Goal: Task Accomplishment & Management: Use online tool/utility

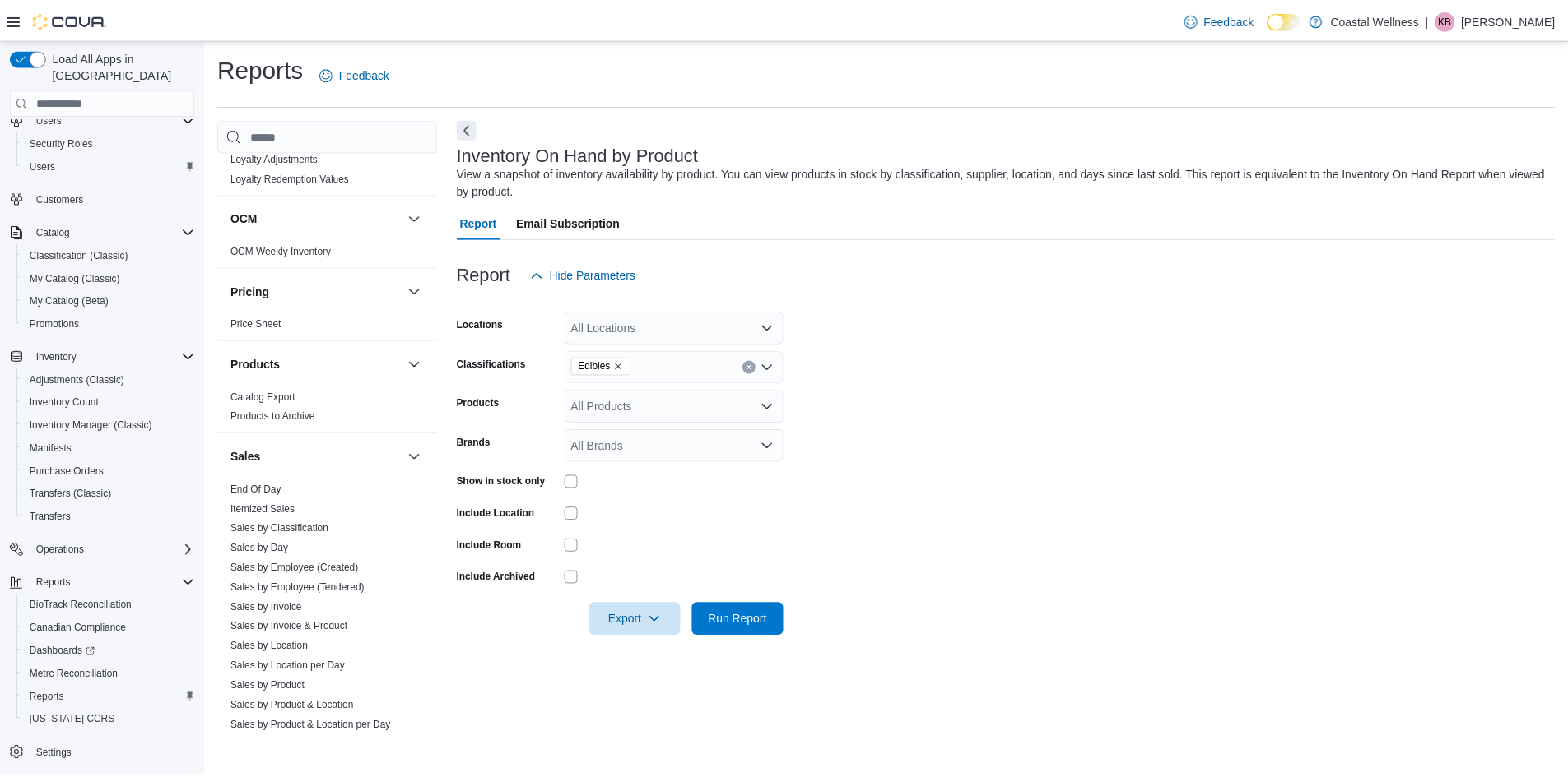
scroll to position [905, 0]
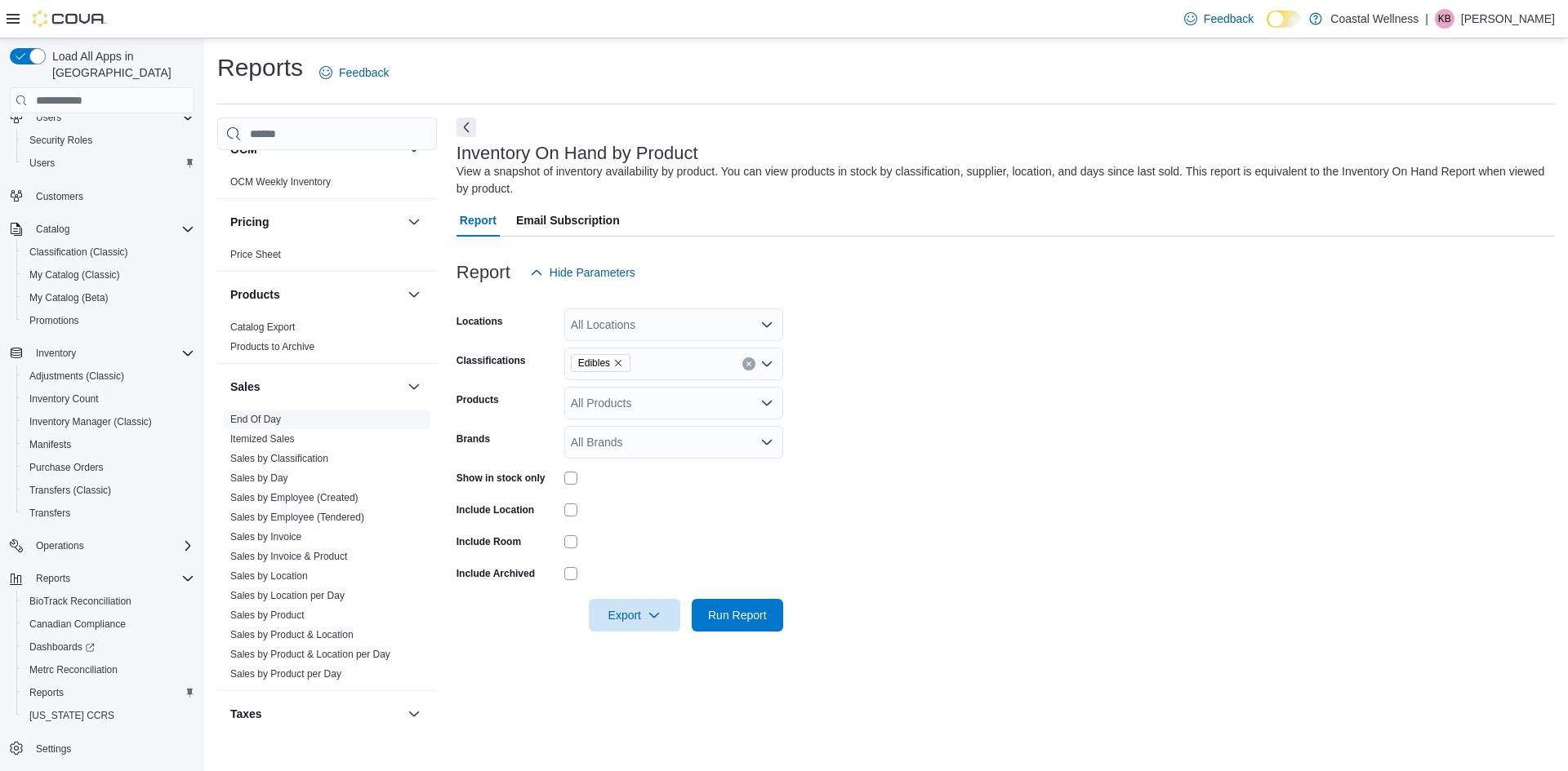
click at [279, 418] on link "End Of Day" at bounding box center [256, 419] width 51 height 11
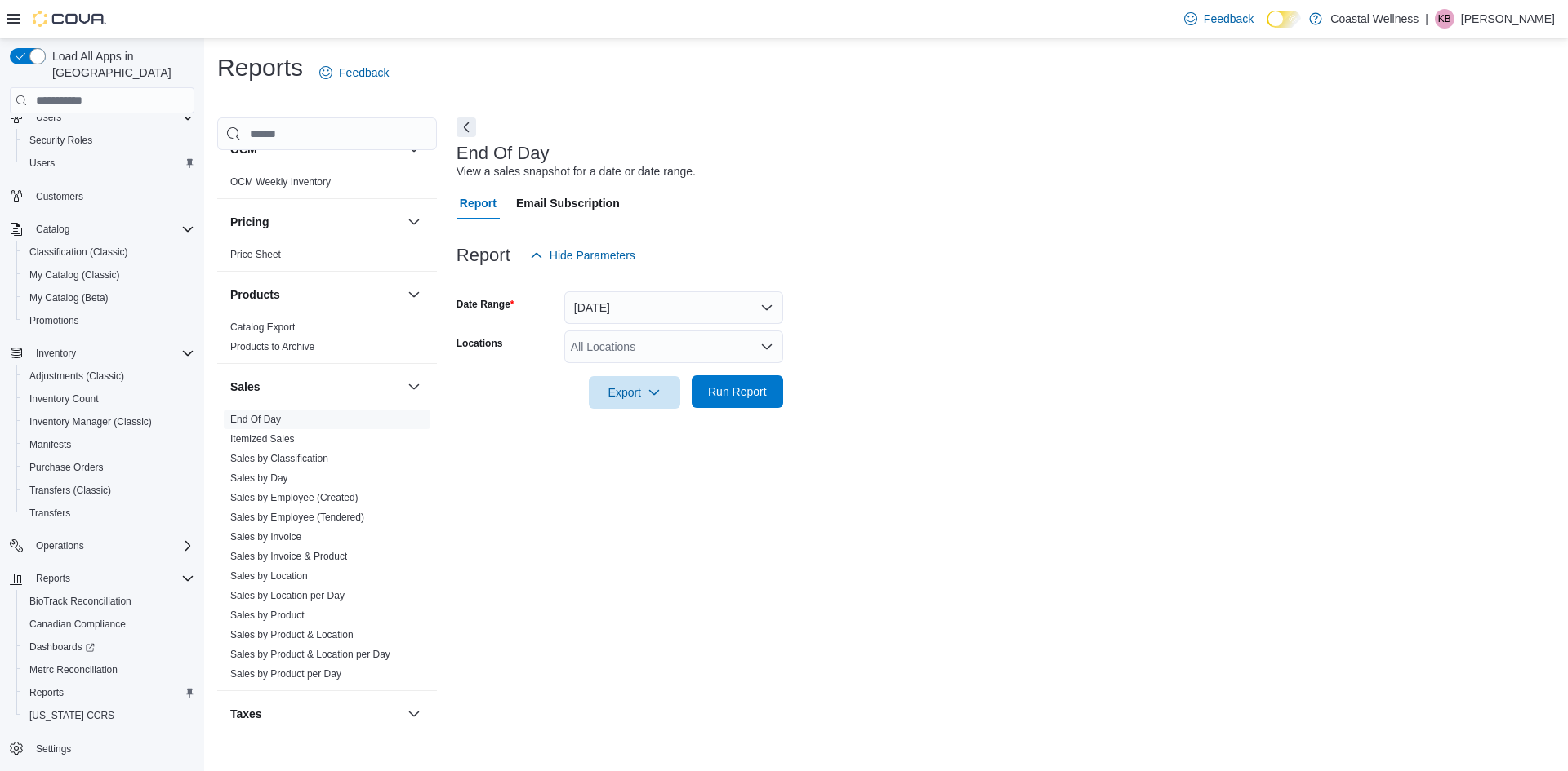
click at [755, 402] on span "Run Report" at bounding box center [737, 391] width 72 height 33
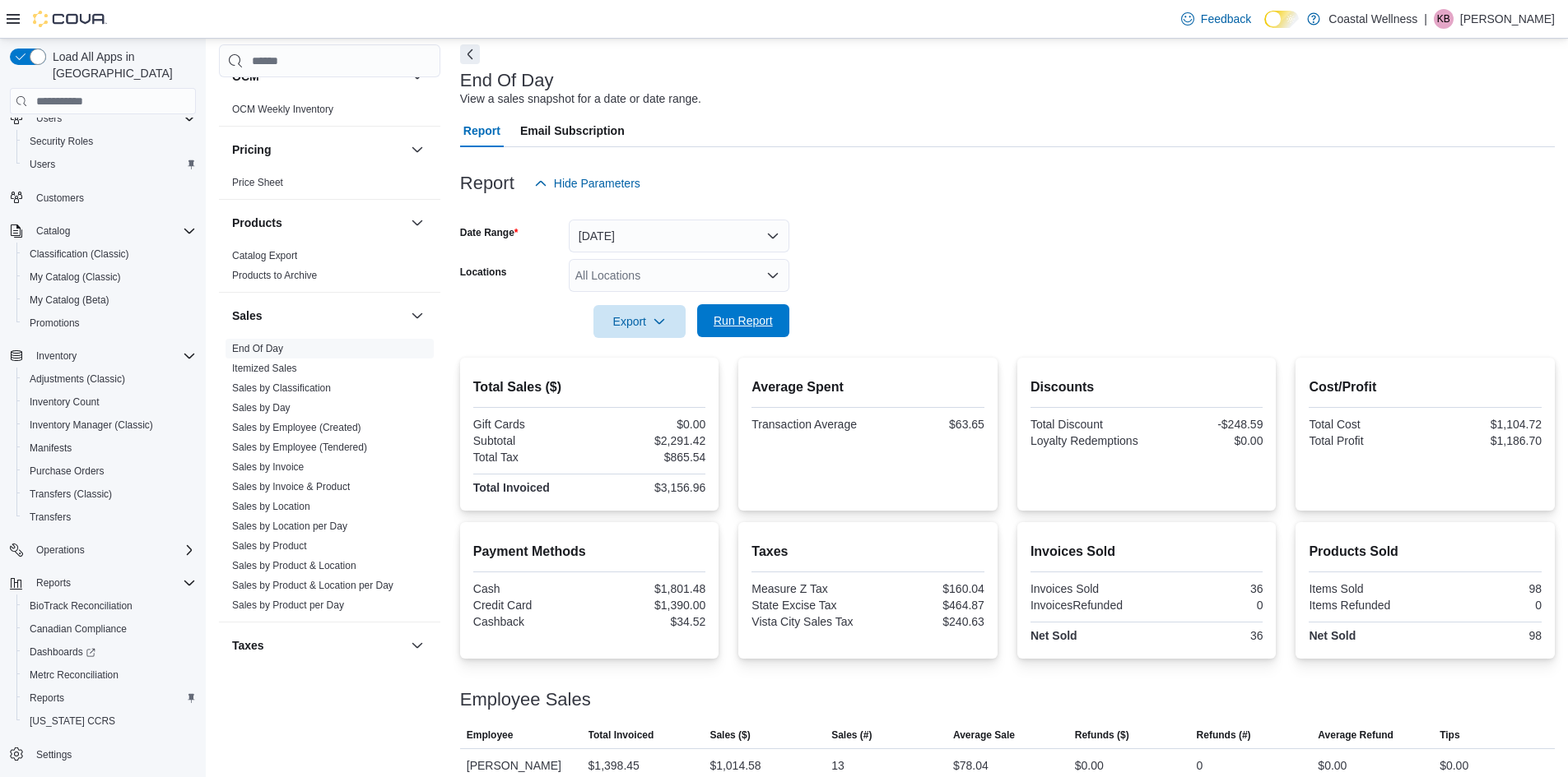
scroll to position [228, 0]
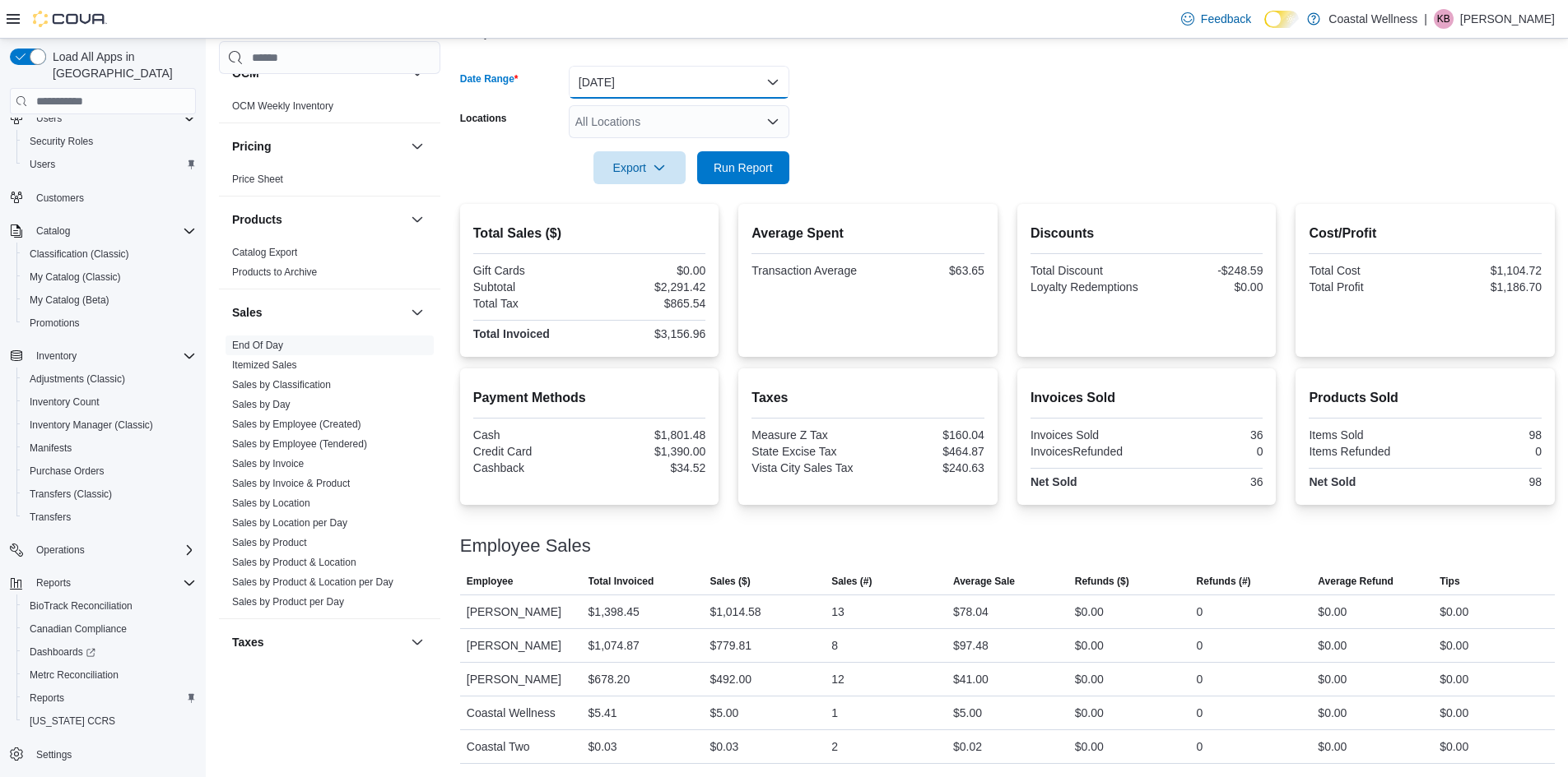
click at [642, 91] on button "[DATE]" at bounding box center [679, 82] width 221 height 33
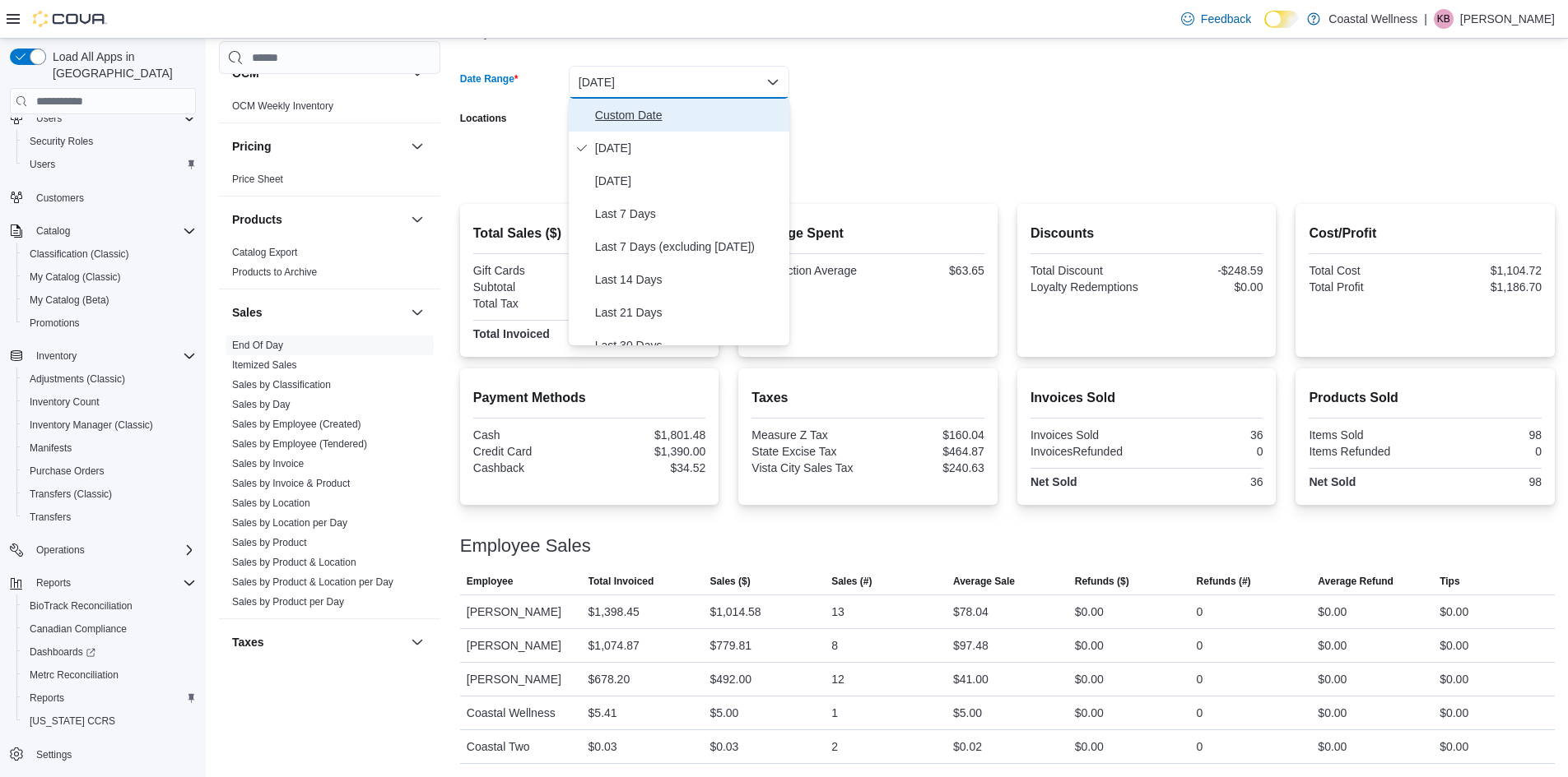
click at [622, 125] on button "Custom Date" at bounding box center [679, 115] width 221 height 33
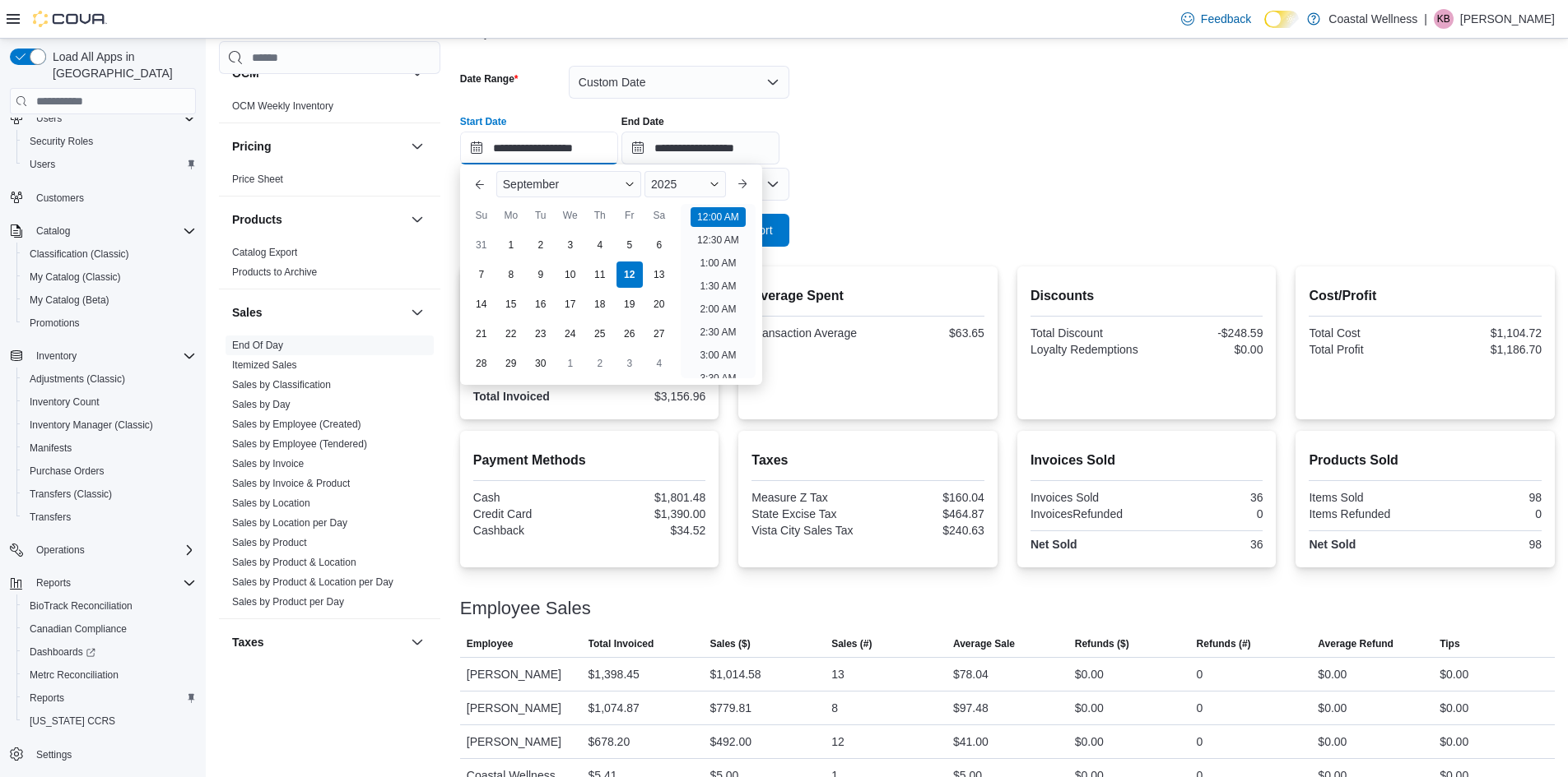
click at [477, 145] on input "**********" at bounding box center [539, 148] width 158 height 33
click at [512, 267] on div "8" at bounding box center [510, 275] width 29 height 29
type input "**********"
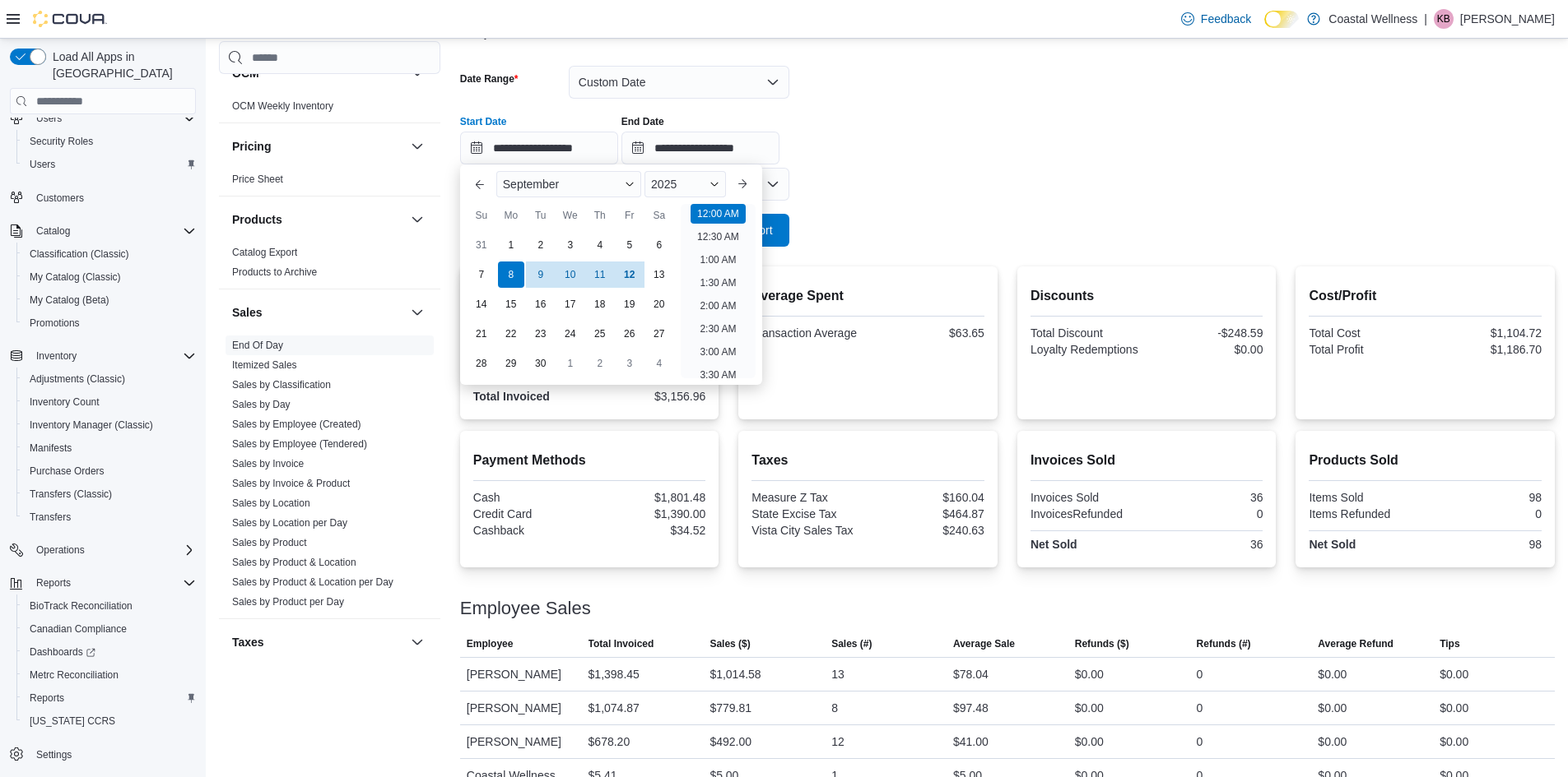
click at [959, 206] on div at bounding box center [1008, 207] width 1094 height 13
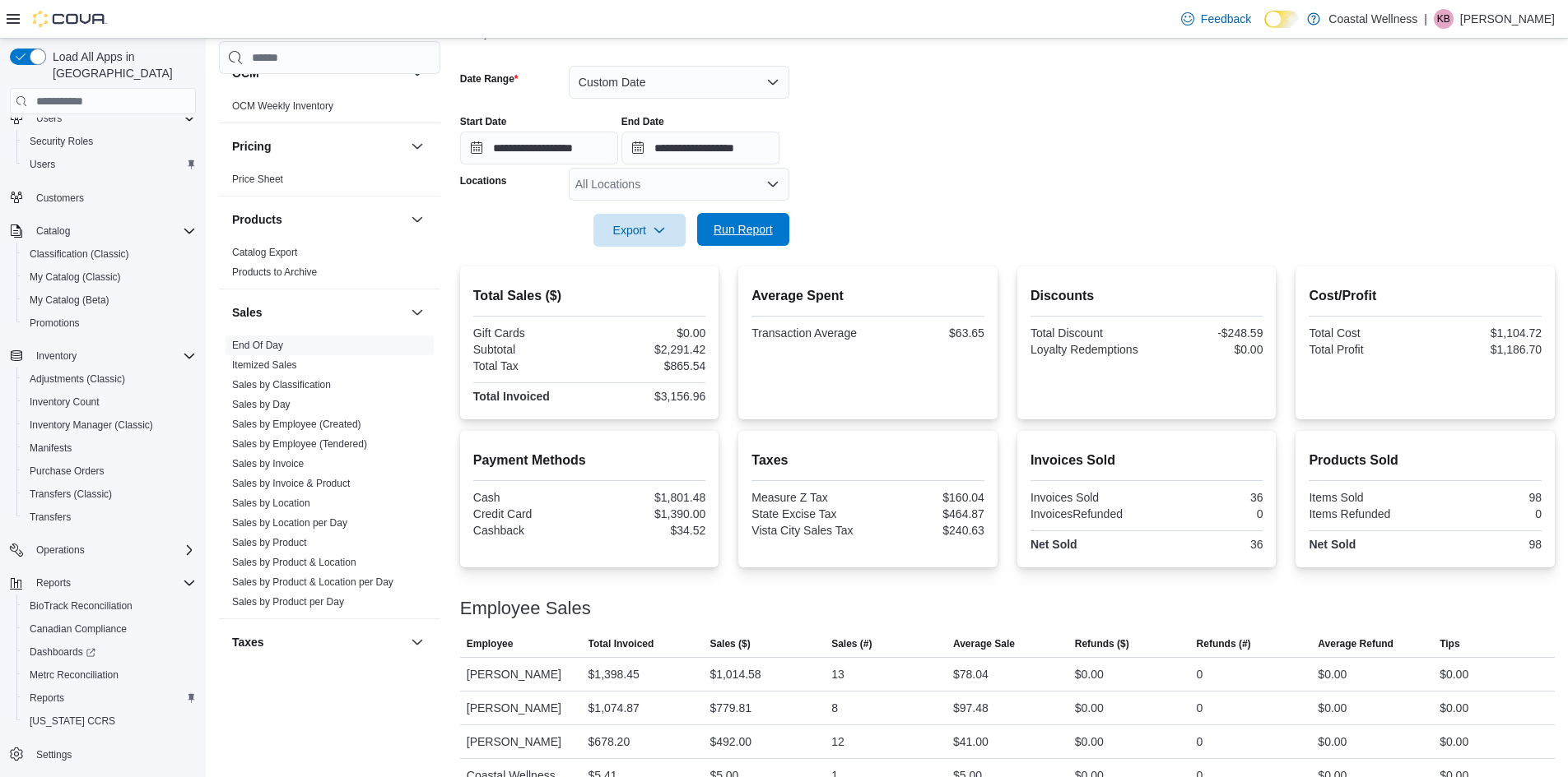
click at [772, 239] on span "Run Report" at bounding box center [742, 229] width 73 height 33
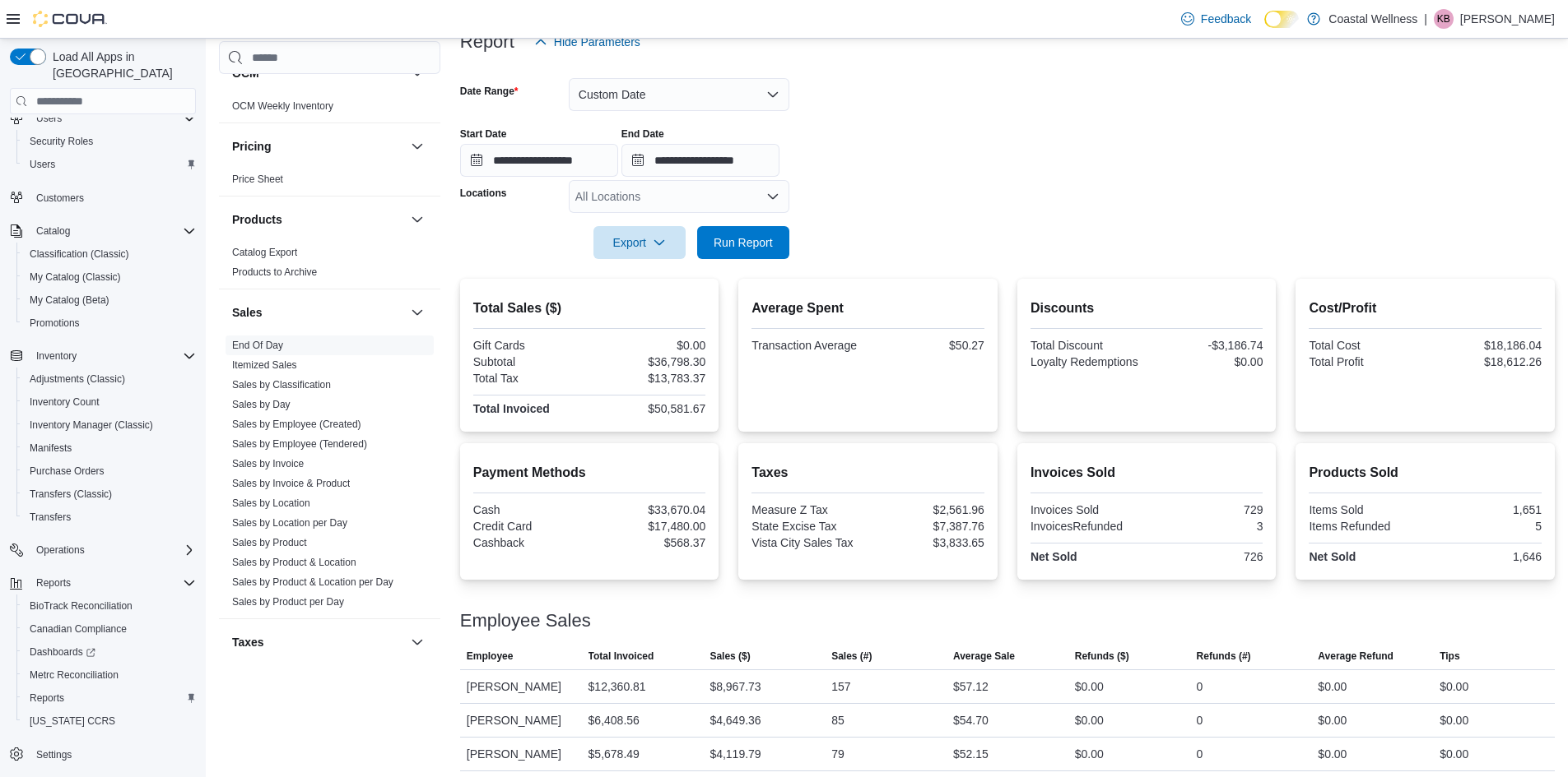
scroll to position [197, 0]
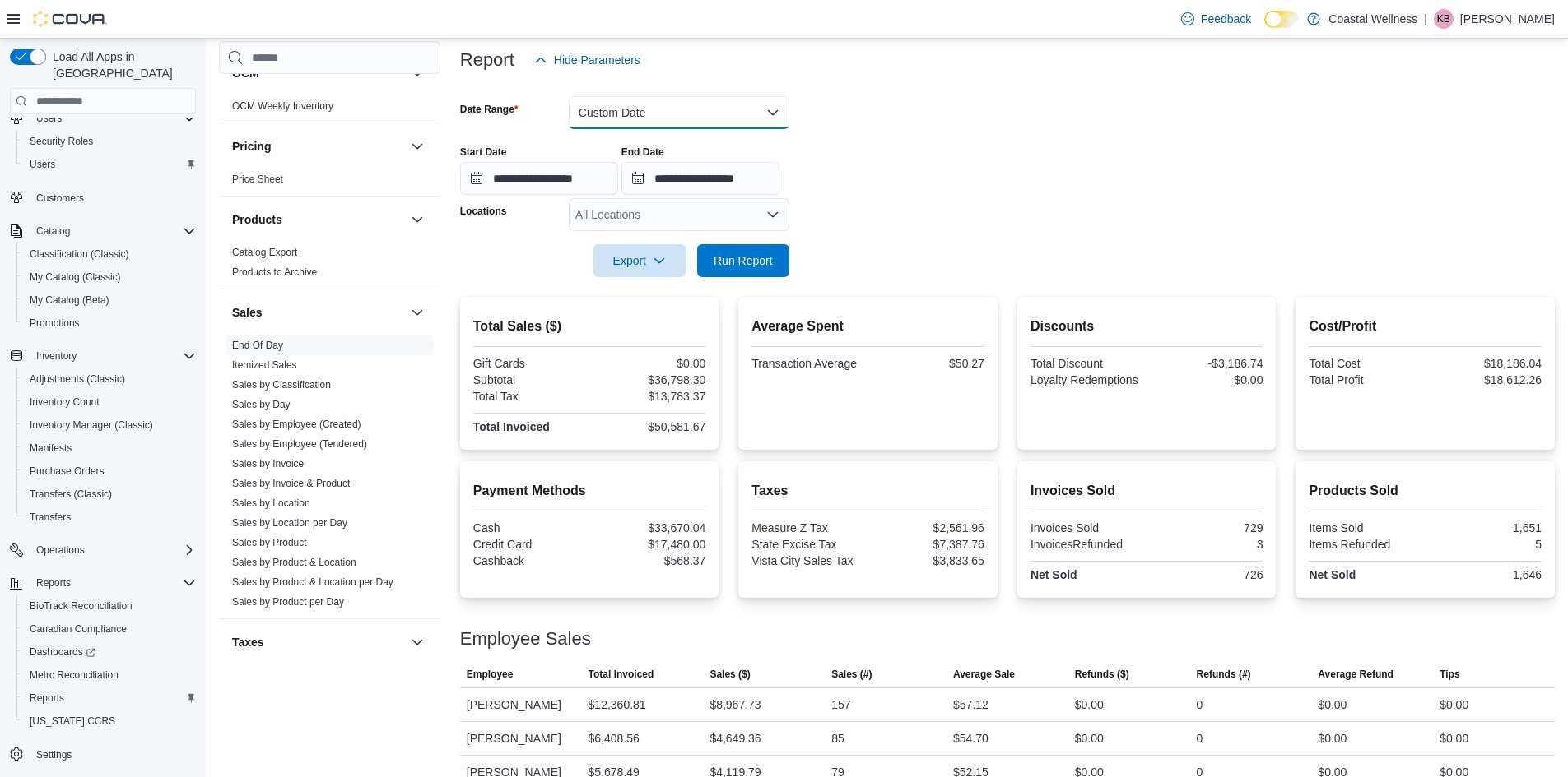
click at [613, 109] on button "Custom Date" at bounding box center [679, 112] width 221 height 33
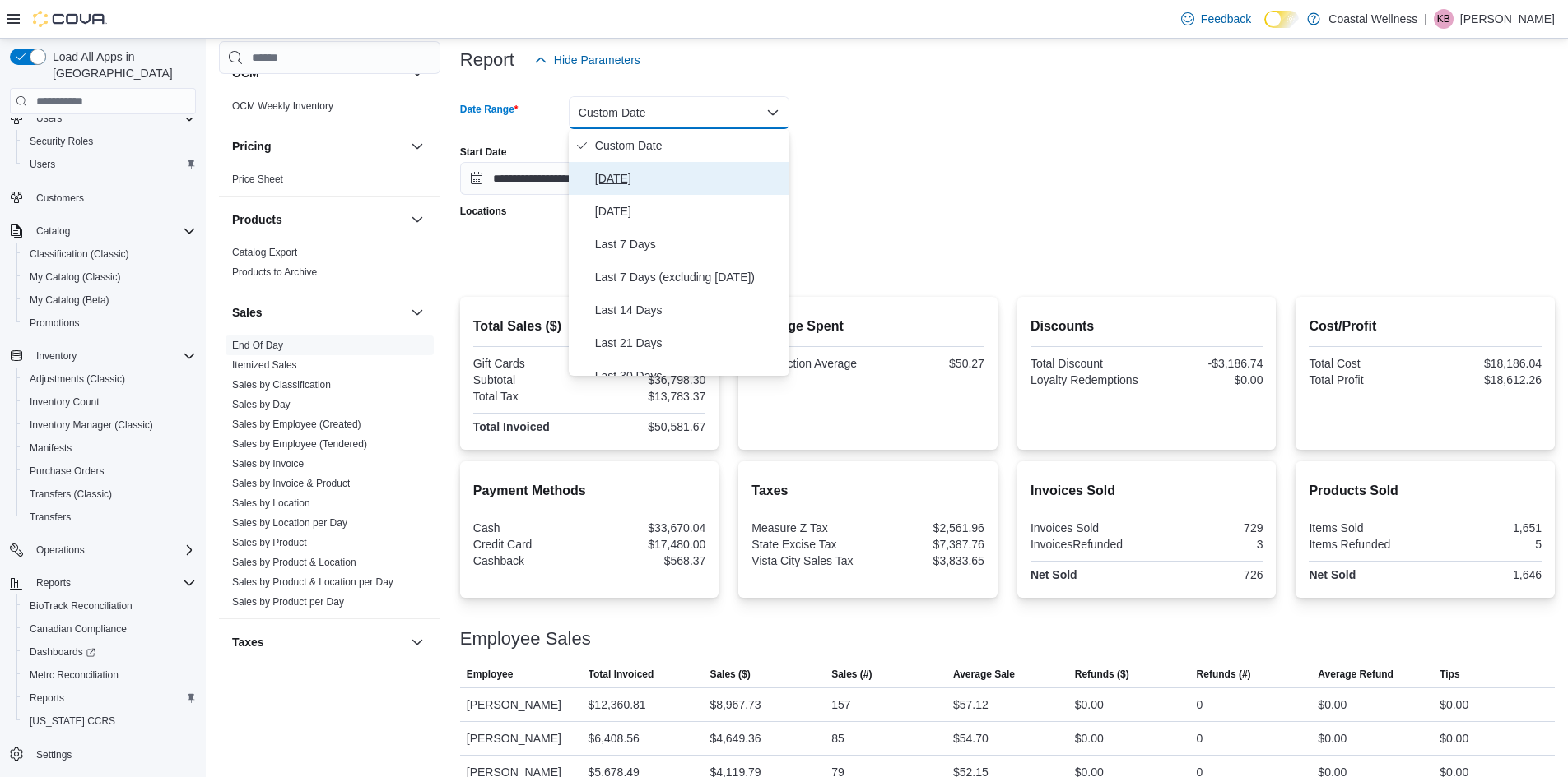
click at [618, 190] on button "[DATE]" at bounding box center [679, 178] width 221 height 33
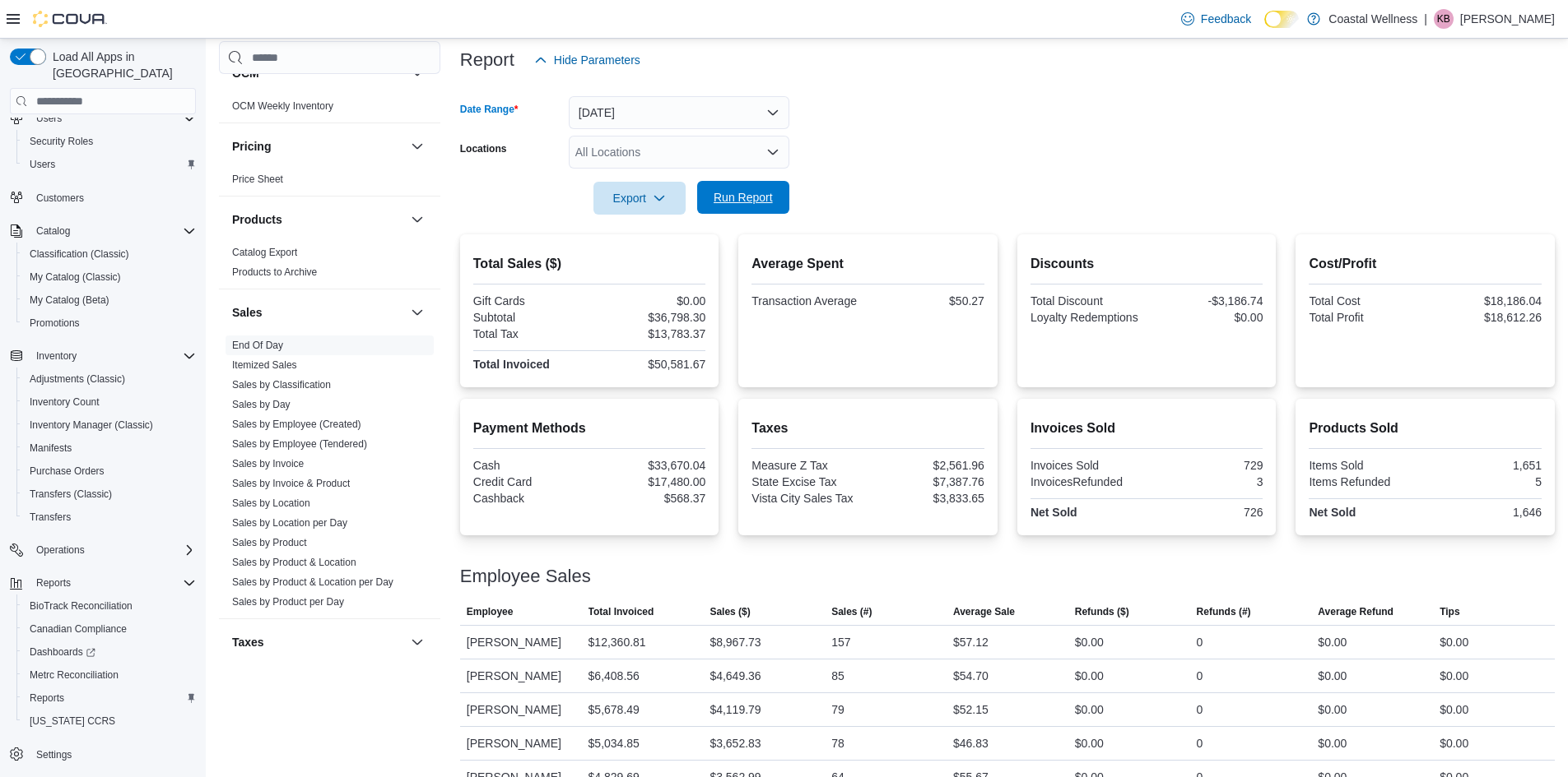
click at [740, 204] on span "Run Report" at bounding box center [742, 197] width 59 height 16
